Goal: Task Accomplishment & Management: Manage account settings

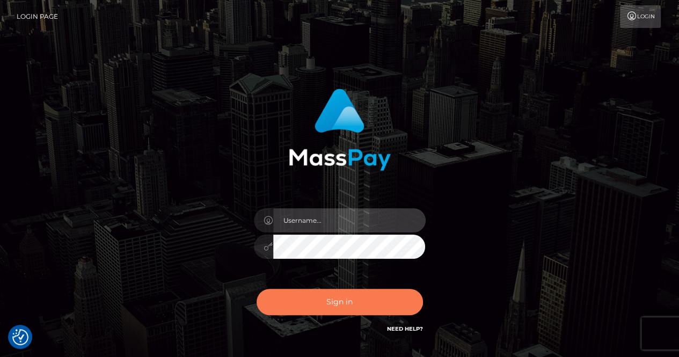
type input "renaoceo"
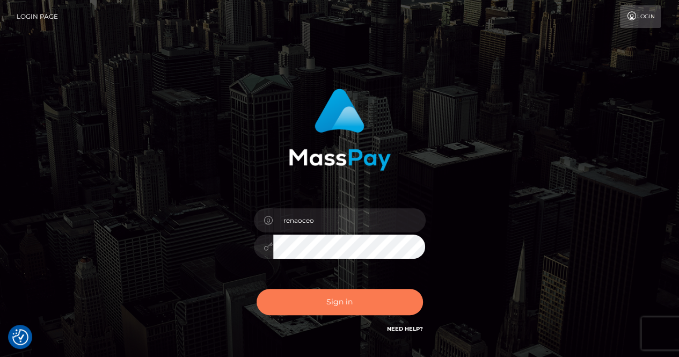
click at [333, 300] on button "Sign in" at bounding box center [340, 302] width 166 height 26
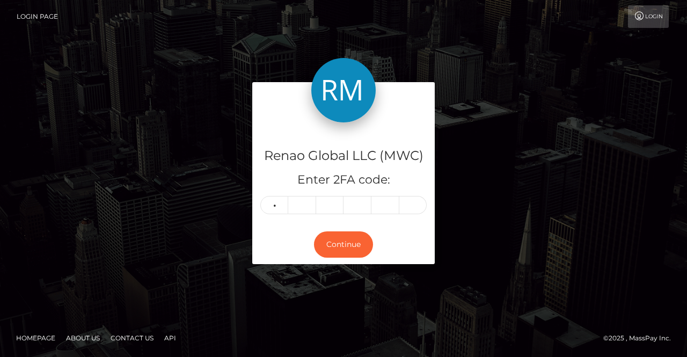
type input "4"
type input "5"
type input "2"
type input "8"
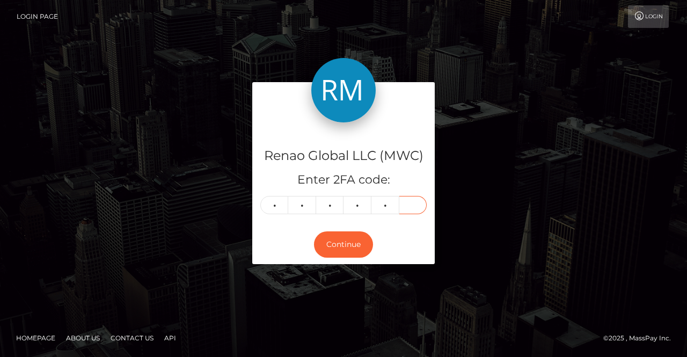
type input "5"
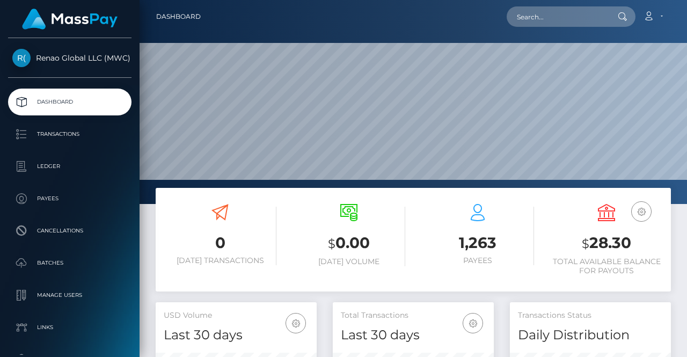
scroll to position [190, 161]
click at [659, 19] on link "Account" at bounding box center [653, 16] width 32 height 23
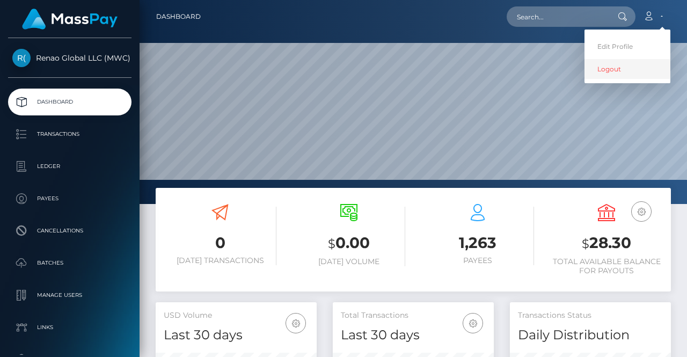
click at [607, 67] on link "Logout" at bounding box center [628, 69] width 86 height 20
